Goal: Task Accomplishment & Management: Use online tool/utility

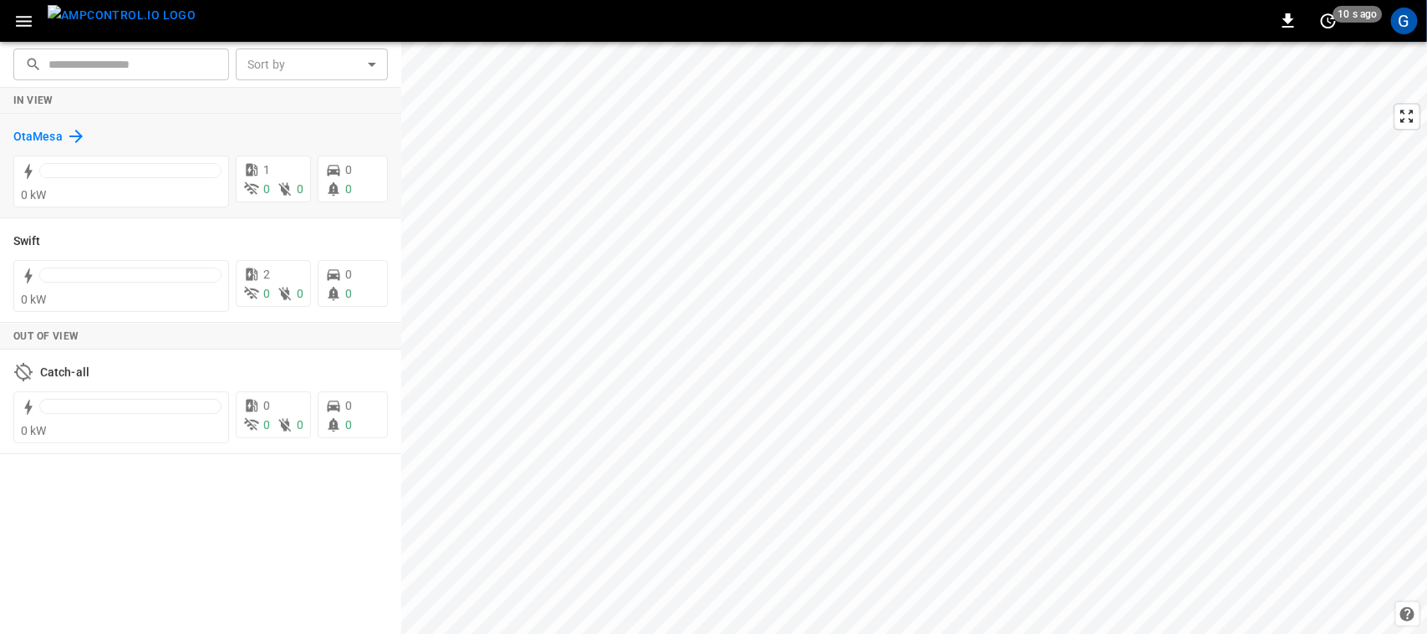
click at [43, 130] on h6 "OtaMesa" at bounding box center [37, 137] width 49 height 18
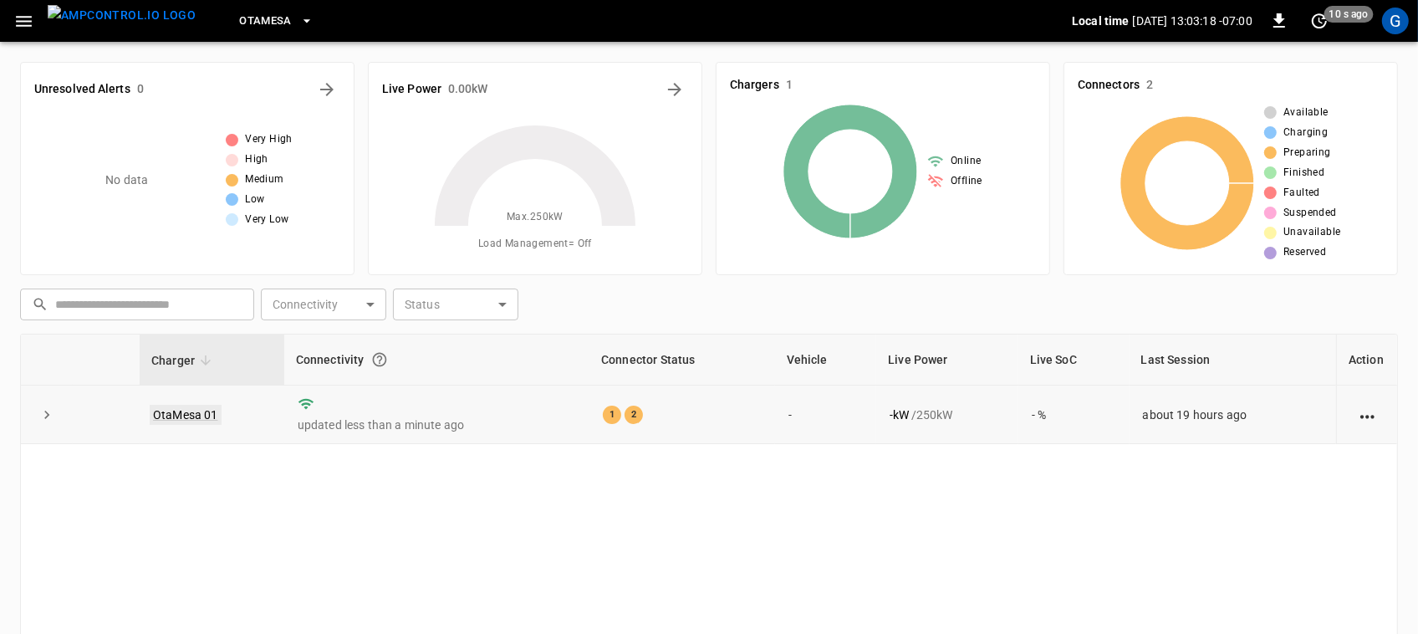
click at [177, 414] on link "OtaMesa 01" at bounding box center [186, 415] width 72 height 20
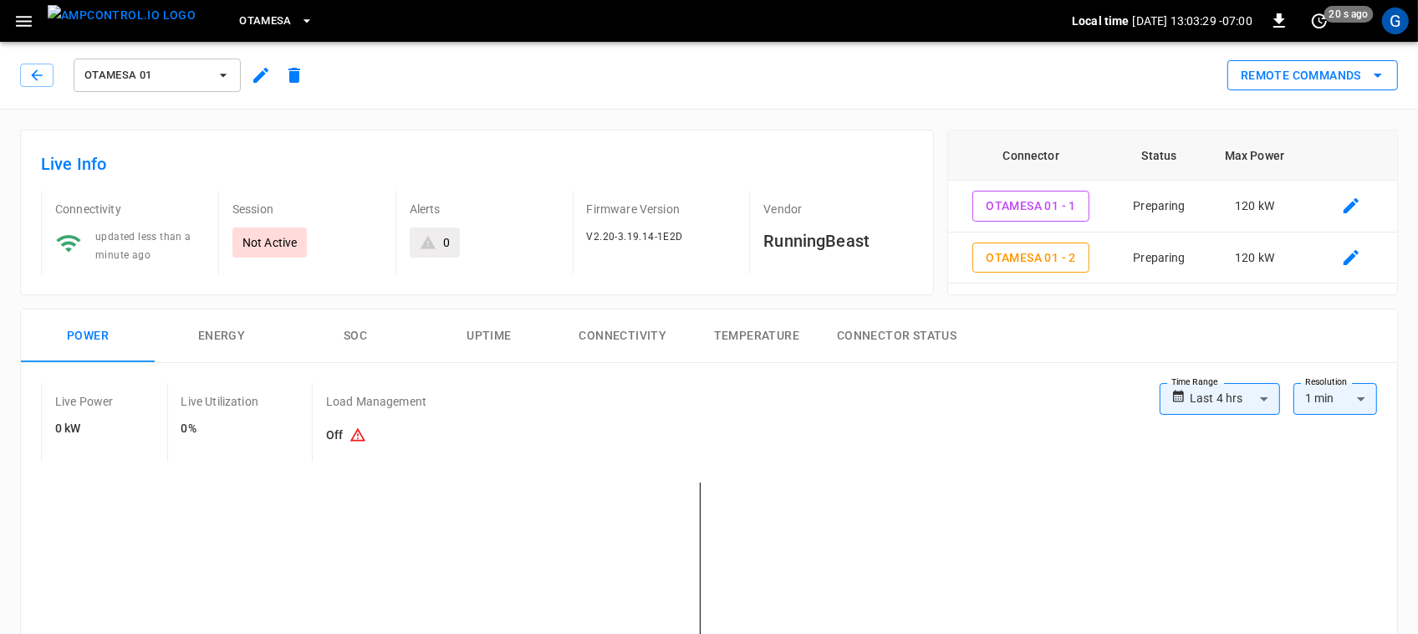
click at [1305, 77] on button "Remote Commands" at bounding box center [1312, 75] width 171 height 31
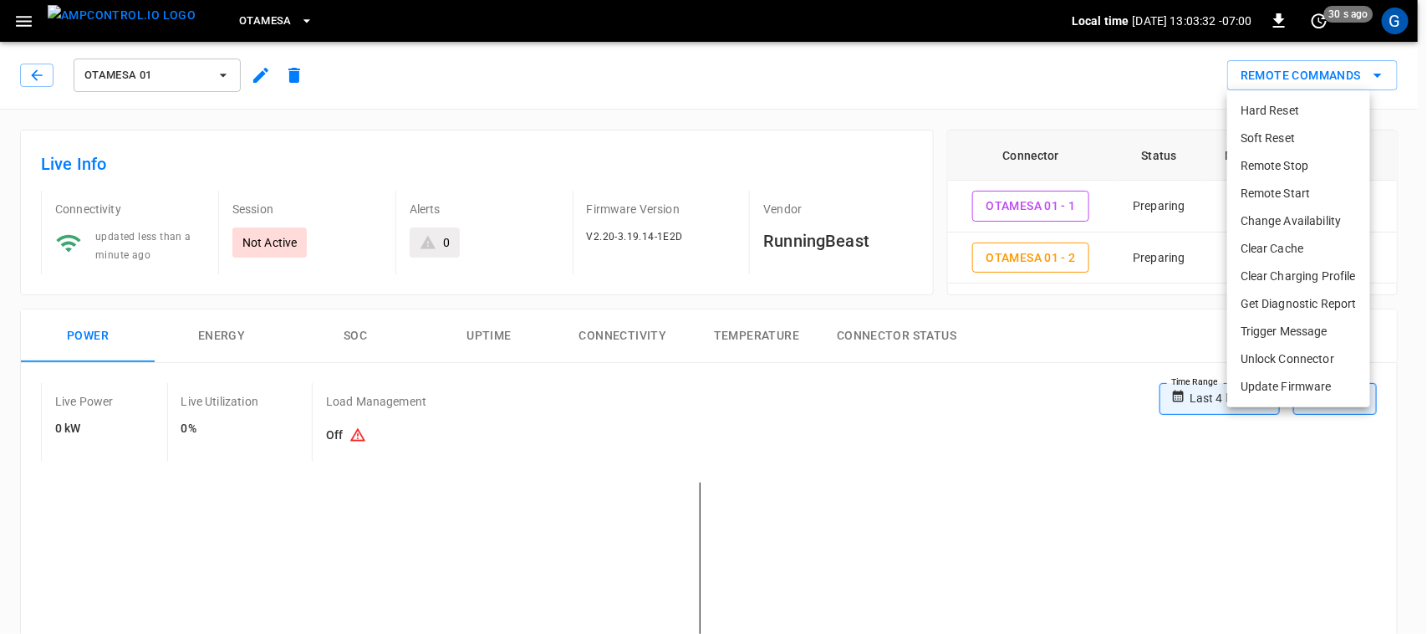
click at [1262, 191] on li "Remote Start" at bounding box center [1298, 194] width 143 height 28
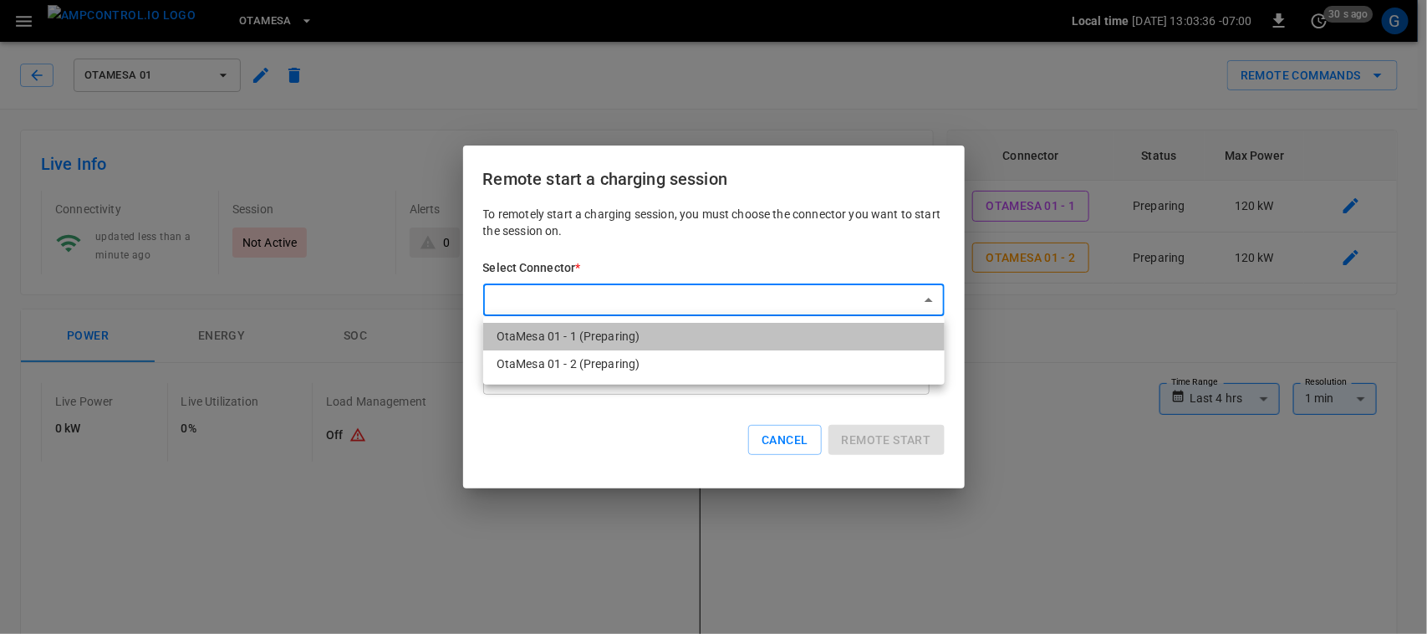
click at [578, 335] on li "OtaMesa 01 - 1 (Preparing)" at bounding box center [713, 337] width 461 height 28
type input "**********"
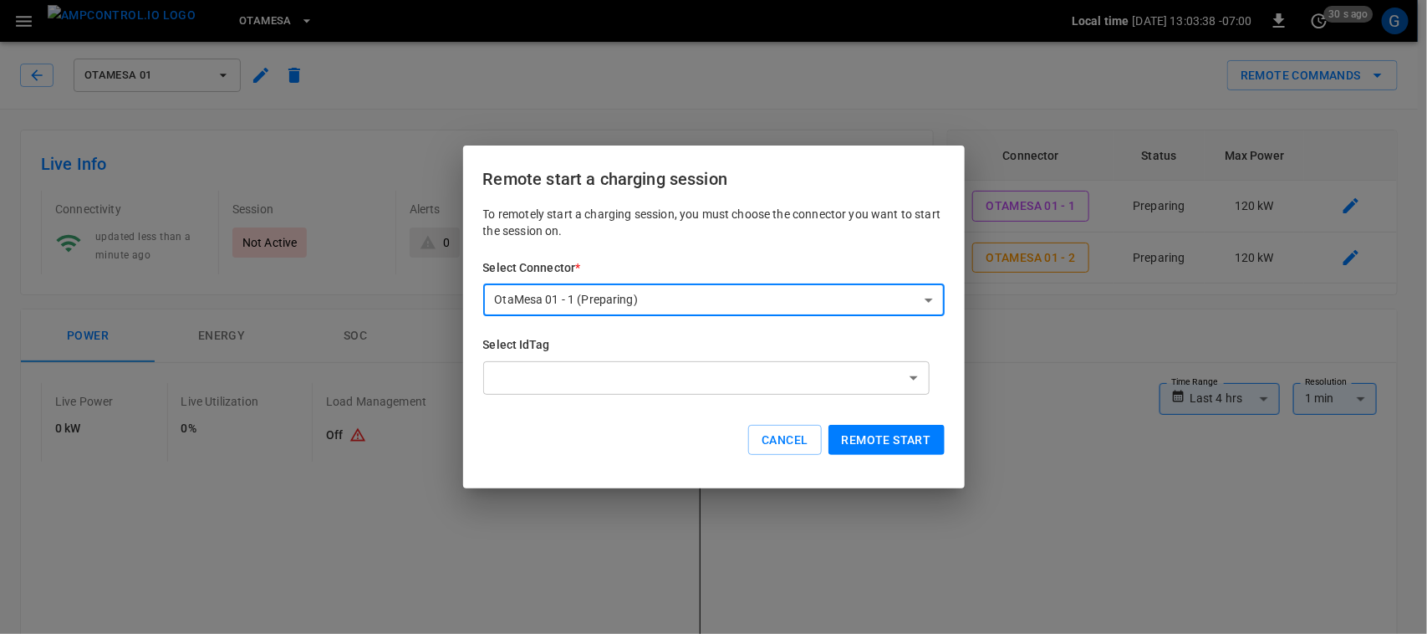
click at [900, 441] on button "Remote start" at bounding box center [886, 440] width 116 height 31
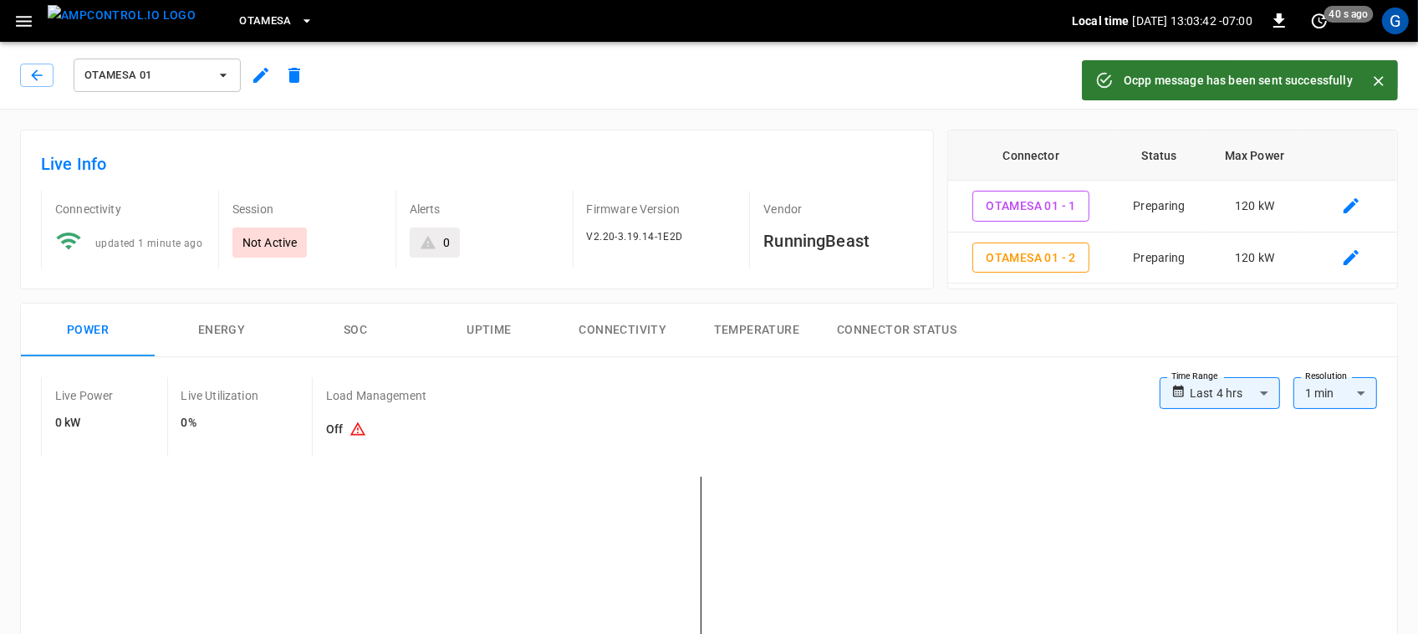
click at [965, 78] on div "Remote Commands" at bounding box center [854, 69] width 1087 height 44
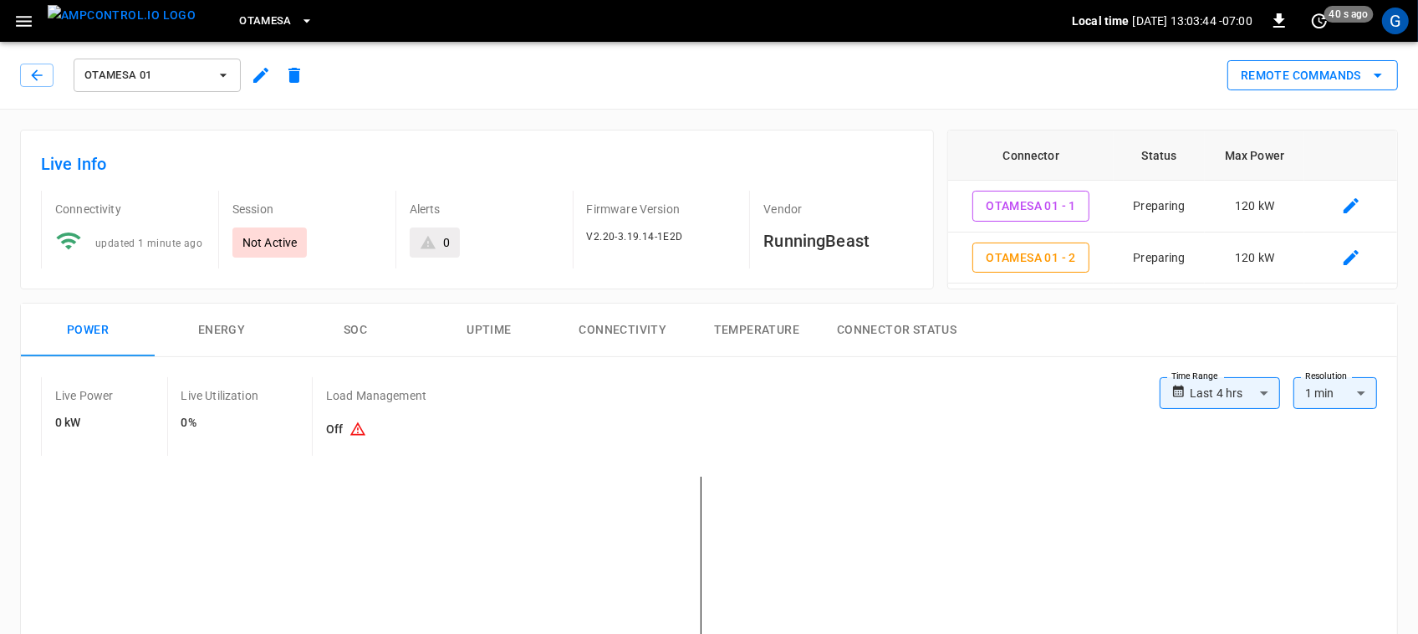
click at [1281, 72] on button "Remote Commands" at bounding box center [1312, 75] width 171 height 31
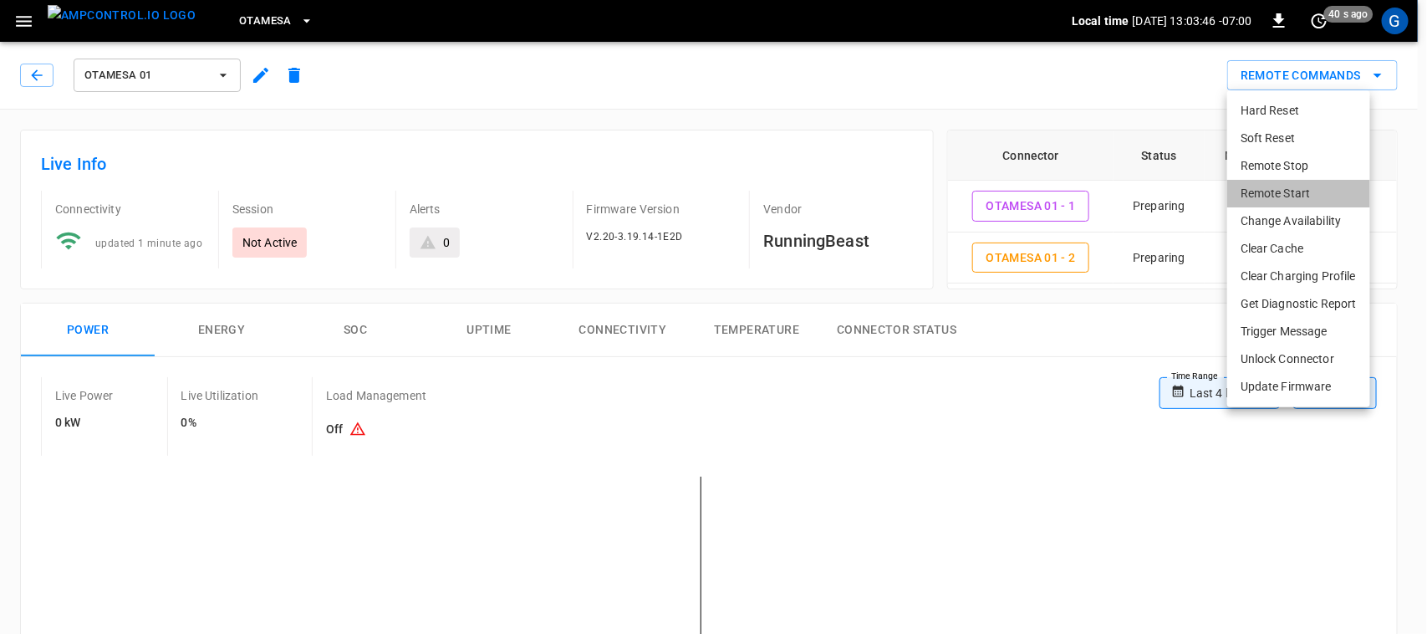
click at [1265, 192] on li "Remote Start" at bounding box center [1298, 194] width 143 height 28
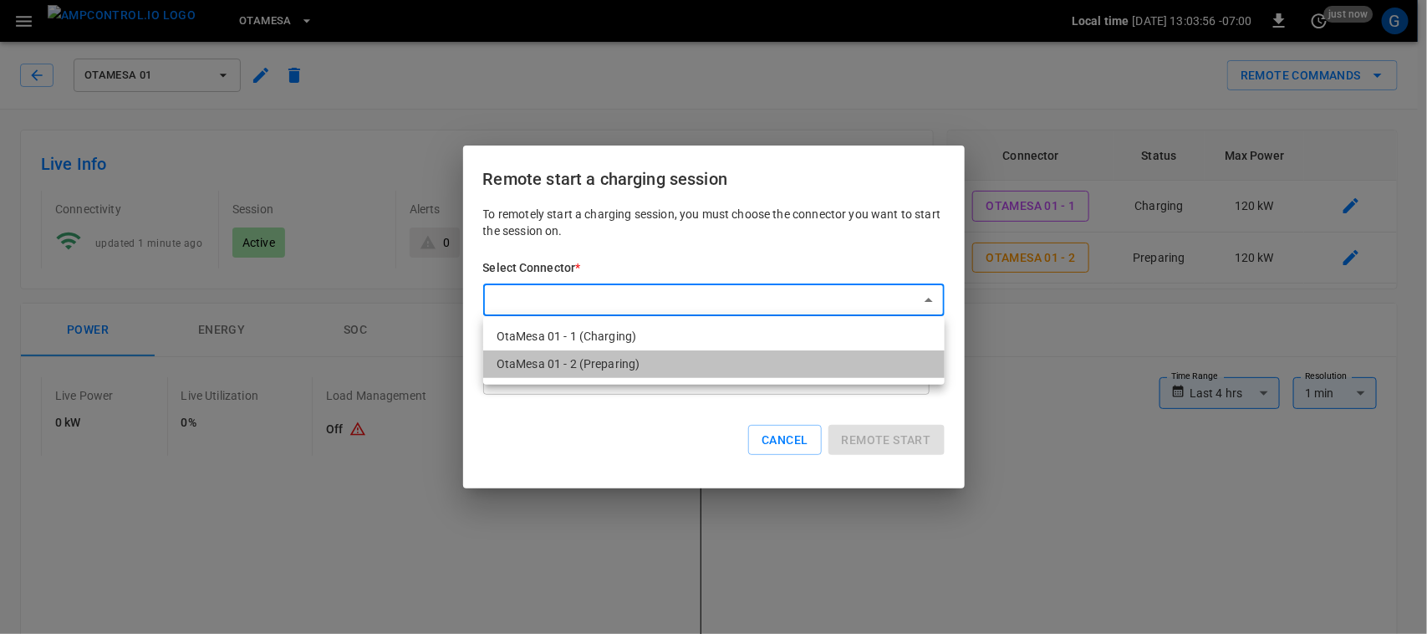
click at [610, 364] on li "OtaMesa 01 - 2 (Preparing)" at bounding box center [713, 364] width 461 height 28
type input "**********"
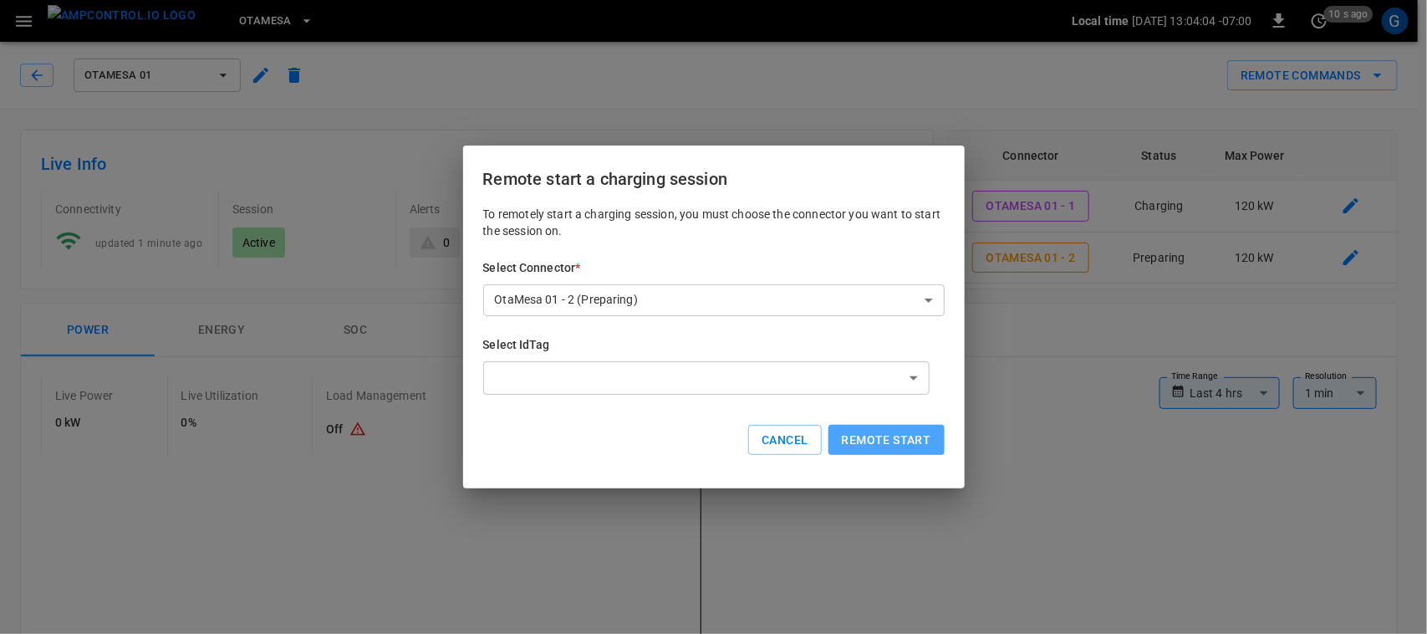
click at [893, 437] on button "Remote start" at bounding box center [886, 440] width 116 height 31
